Goal: Use online tool/utility: Utilize a website feature to perform a specific function

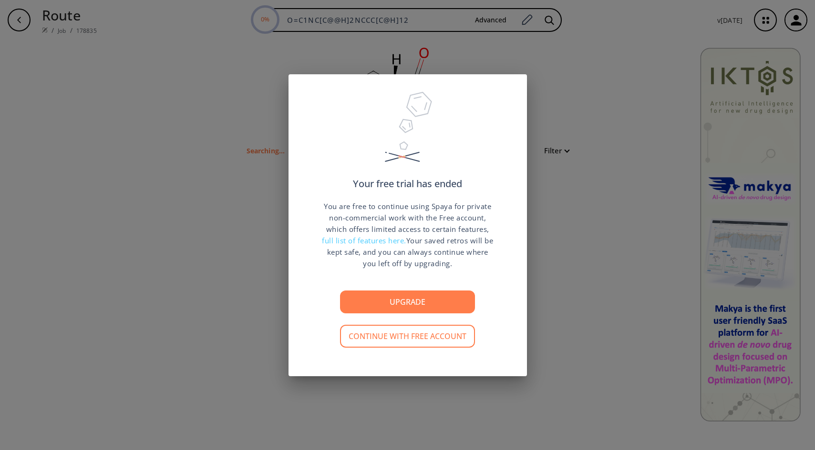
click at [392, 333] on button "Continue with free account" at bounding box center [407, 336] width 135 height 23
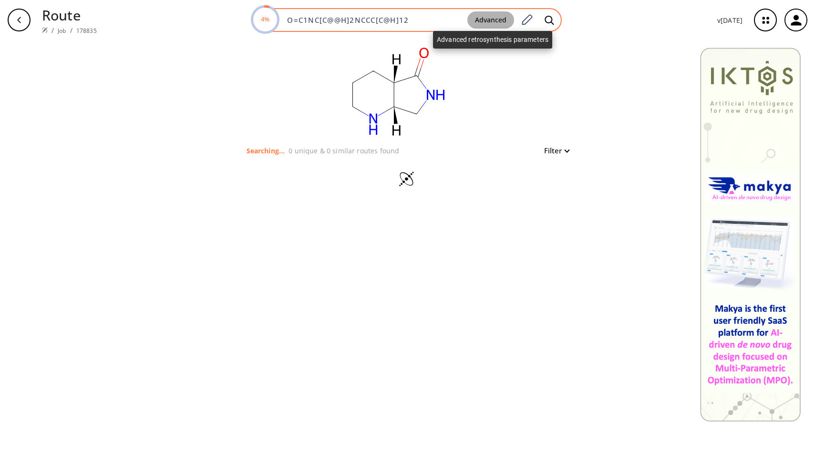
click at [492, 19] on button "Advanced" at bounding box center [490, 20] width 47 height 18
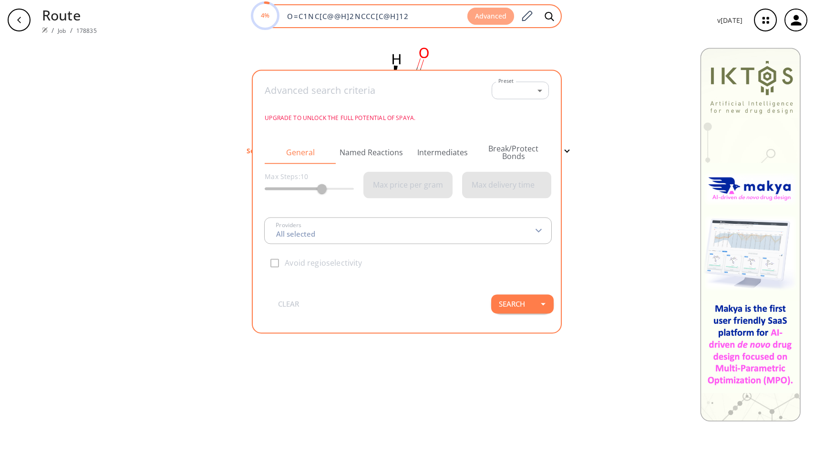
click at [492, 19] on button "Advanced" at bounding box center [490, 17] width 47 height 18
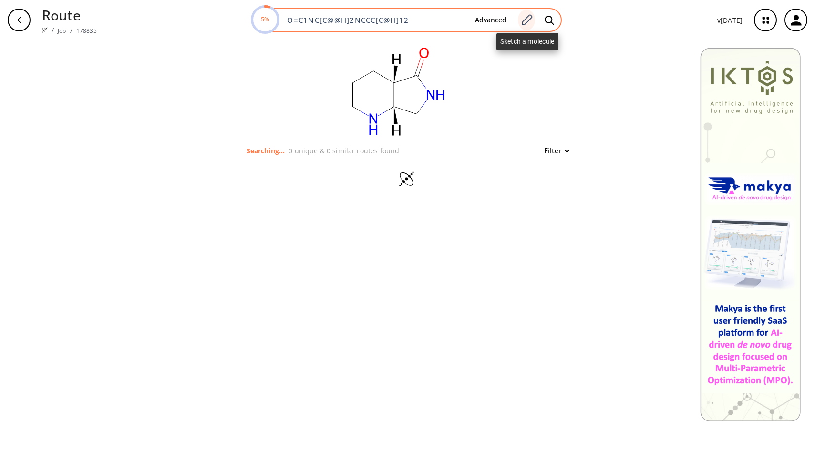
click at [529, 20] on icon at bounding box center [526, 20] width 13 height 12
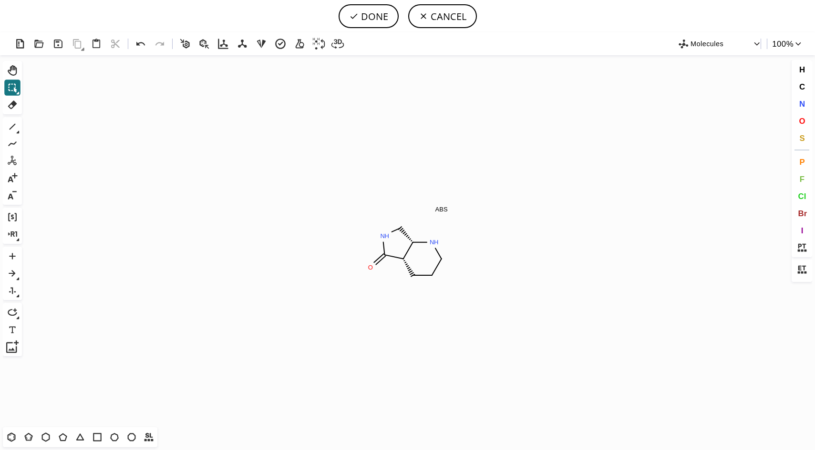
drag, startPoint x: 10, startPoint y: 123, endPoint x: 234, endPoint y: 198, distance: 236.4
click at [14, 124] on icon at bounding box center [12, 127] width 12 height 12
drag, startPoint x: 407, startPoint y: 234, endPoint x: 402, endPoint y: 241, distance: 9.0
click at [377, 14] on button "DONE" at bounding box center [368, 16] width 60 height 24
type input "O=C1C2C(NCCC2)CN1"
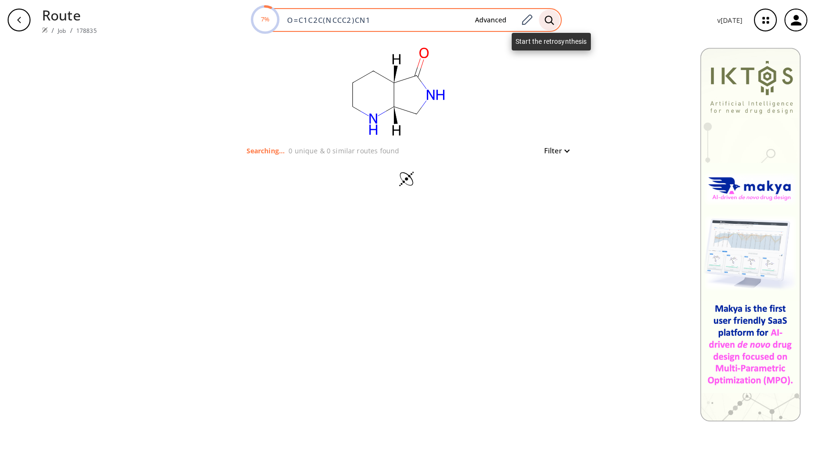
click at [552, 17] on icon at bounding box center [549, 19] width 9 height 9
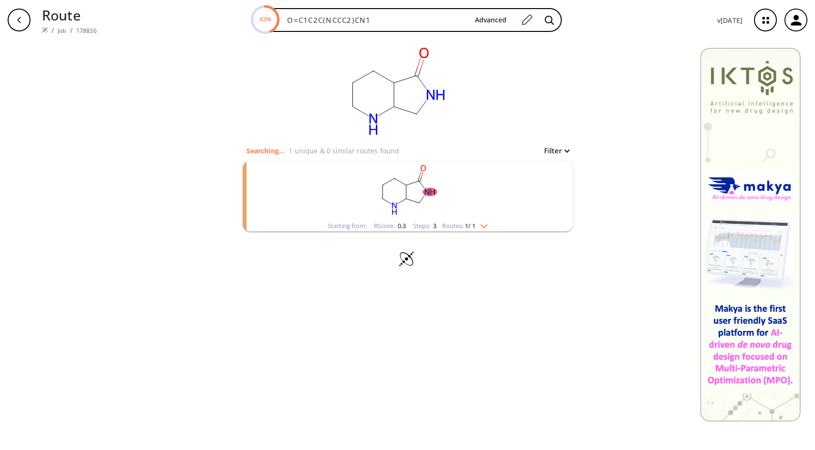
click at [399, 190] on rect "clusters" at bounding box center [408, 191] width 248 height 60
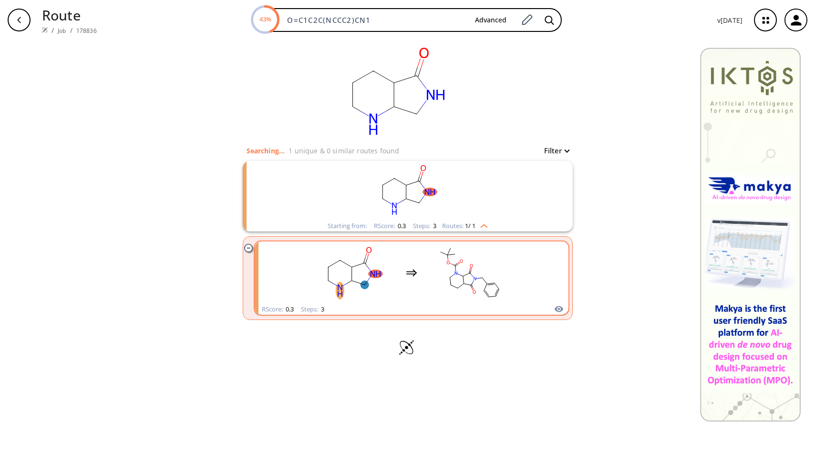
click at [409, 269] on icon "clusters" at bounding box center [411, 272] width 11 height 11
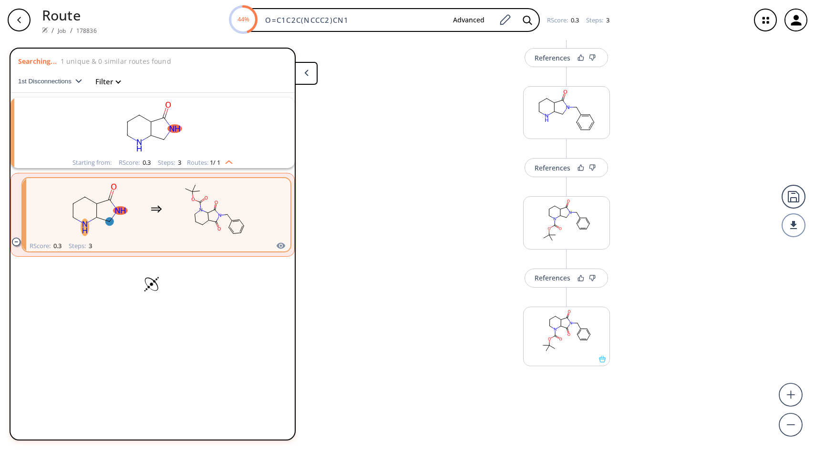
scroll to position [104, 0]
click at [564, 275] on div "References" at bounding box center [552, 278] width 36 height 6
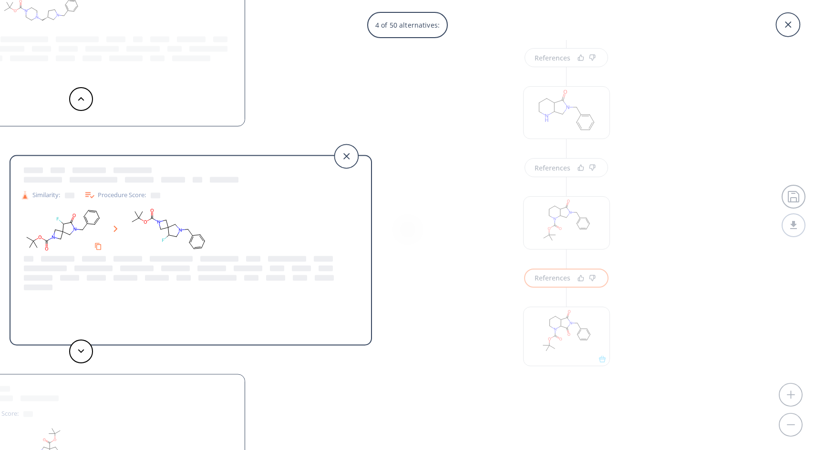
scroll to position [-3, 0]
